Goal: Task Accomplishment & Management: Complete application form

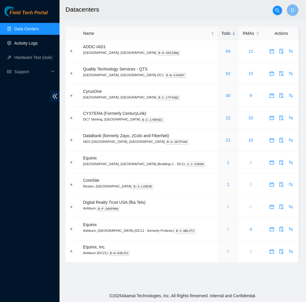
click at [38, 45] on link "Activity Logs" at bounding box center [25, 43] width 23 height 5
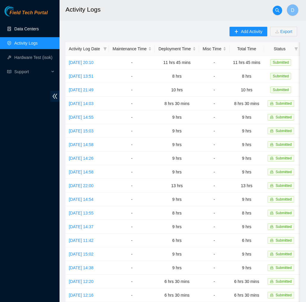
click at [36, 31] on link "Data Centers" at bounding box center [26, 28] width 24 height 5
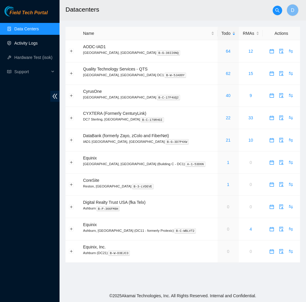
click at [31, 44] on link "Activity Logs" at bounding box center [25, 43] width 23 height 5
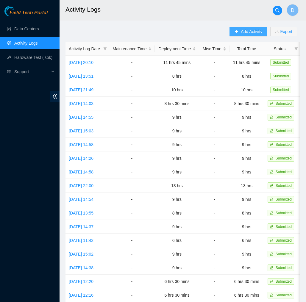
click at [252, 34] on span "Add Activity" at bounding box center [251, 31] width 21 height 7
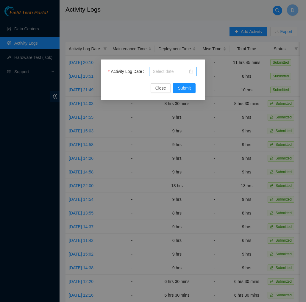
click at [180, 72] on input "Activity Log Date" at bounding box center [170, 71] width 35 height 7
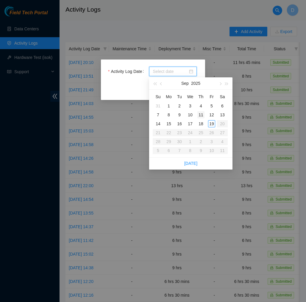
type input "2025-09-03"
type input "2025-09-11"
type input "2025-09-12"
type input "2025-09-19"
click at [210, 121] on div "19" at bounding box center [211, 123] width 7 height 7
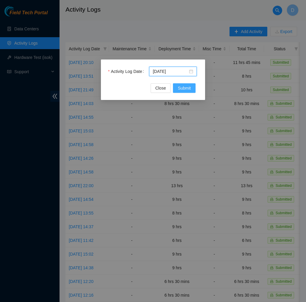
click at [185, 89] on span "Submit" at bounding box center [183, 88] width 13 height 7
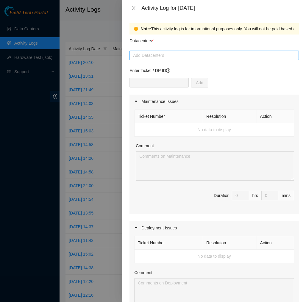
click at [186, 56] on div at bounding box center [214, 55] width 166 height 7
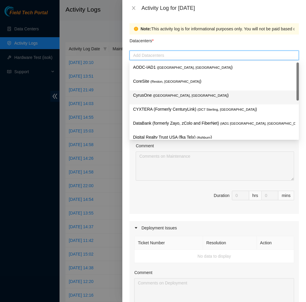
scroll to position [64, 0]
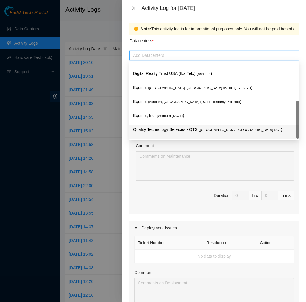
click at [174, 127] on p "Quality Technology Services - QTS ( Ashburn, VA DC1 )" at bounding box center [214, 129] width 162 height 7
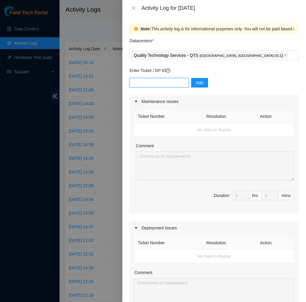
click at [175, 84] on input "text" at bounding box center [158, 83] width 59 height 10
type input "DP83140"
click at [195, 84] on button "Add" at bounding box center [199, 83] width 17 height 10
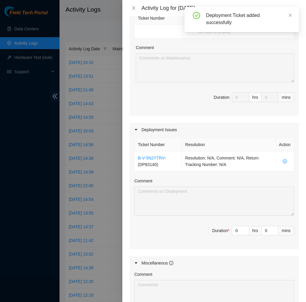
scroll to position [103, 0]
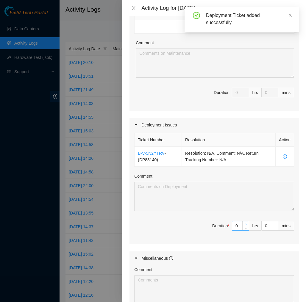
type input "1"
click at [244, 225] on span "up" at bounding box center [246, 224] width 4 height 4
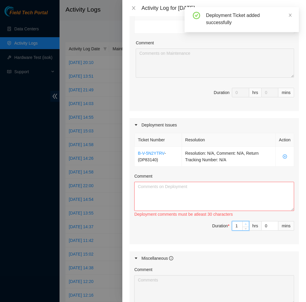
type input "2"
click at [244, 225] on span "up" at bounding box center [246, 224] width 4 height 4
type input "3"
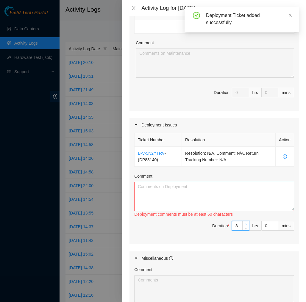
click at [244, 225] on span "up" at bounding box center [246, 224] width 4 height 4
type input "4"
click at [244, 225] on span "up" at bounding box center [246, 224] width 4 height 4
type input "5"
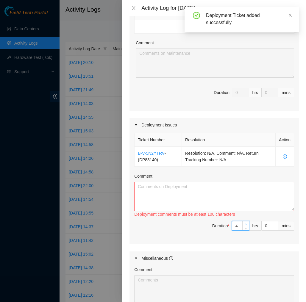
type input "5"
click at [244, 225] on span "up" at bounding box center [246, 224] width 4 height 4
type input "6"
click at [244, 225] on span "up" at bounding box center [246, 224] width 4 height 4
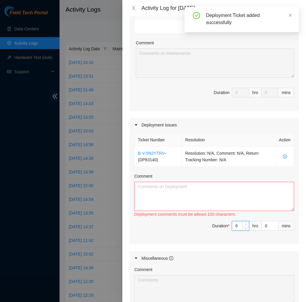
type input "7"
click at [244, 225] on span "up" at bounding box center [246, 224] width 4 height 4
type input "8"
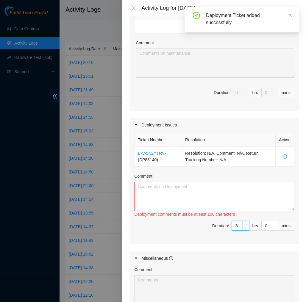
click at [244, 225] on span "up" at bounding box center [246, 224] width 4 height 4
type input "9"
click at [244, 225] on span "up" at bounding box center [246, 224] width 4 height 4
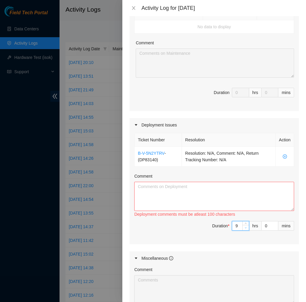
type input "8"
click at [244, 228] on icon "down" at bounding box center [245, 228] width 2 height 2
click at [249, 202] on textarea "Comment" at bounding box center [214, 196] width 160 height 29
paste textarea "EOD Report DP83140 I moved the crate that was in the storage room and moved it …"
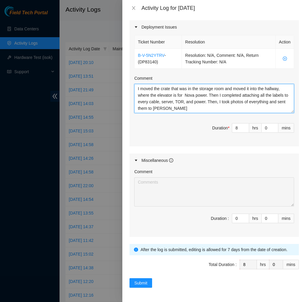
scroll to position [201, 0]
type textarea "EOD Report DP83140 I moved the crate that was in the storage room and moved it …"
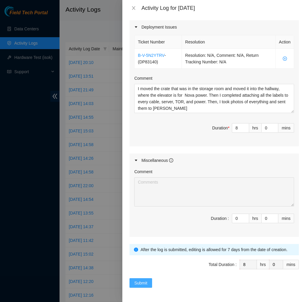
click at [144, 279] on span "Submit" at bounding box center [140, 282] width 13 height 7
